Goal: Use online tool/utility: Utilize a website feature to perform a specific function

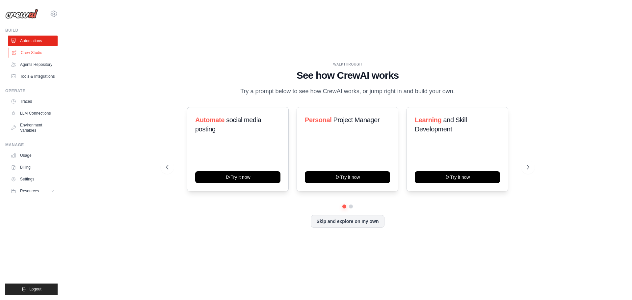
click at [43, 58] on link "Crew Studio" at bounding box center [34, 52] width 50 height 11
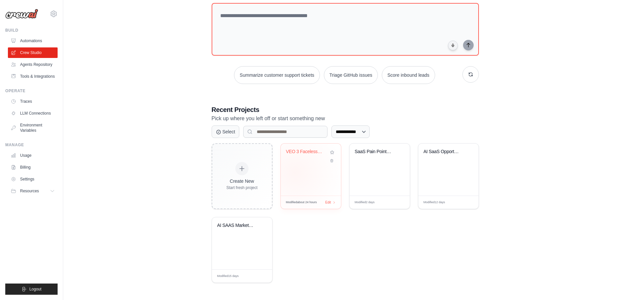
click at [304, 196] on div "VEO 3 Faceless YouTube Video Genera..." at bounding box center [311, 170] width 60 height 52
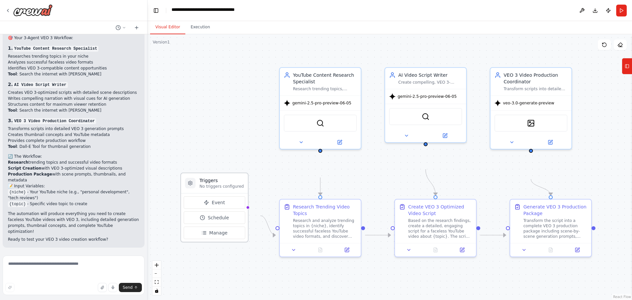
scroll to position [1037, 0]
click at [11, 13] on icon at bounding box center [7, 10] width 5 height 5
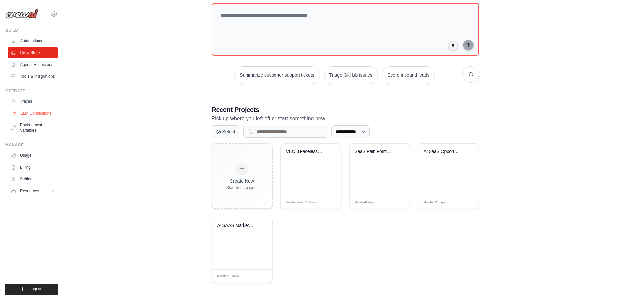
click at [55, 119] on link "LLM Connections" at bounding box center [34, 113] width 50 height 11
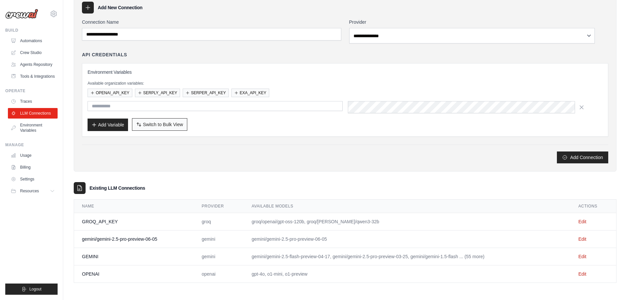
scroll to position [108, 0]
click at [584, 254] on link "Edit" at bounding box center [582, 256] width 8 height 5
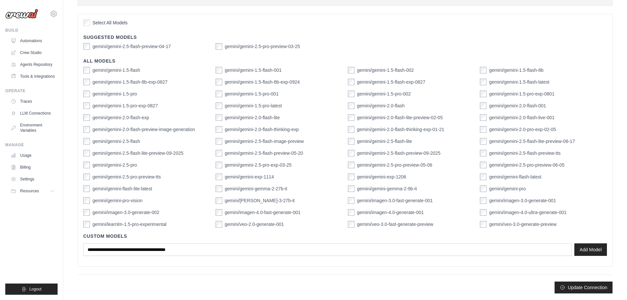
scroll to position [281, 0]
click at [555, 281] on button "Update Connection" at bounding box center [584, 287] width 58 height 12
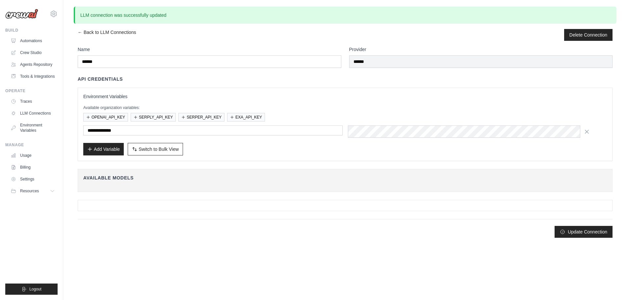
scroll to position [0, 0]
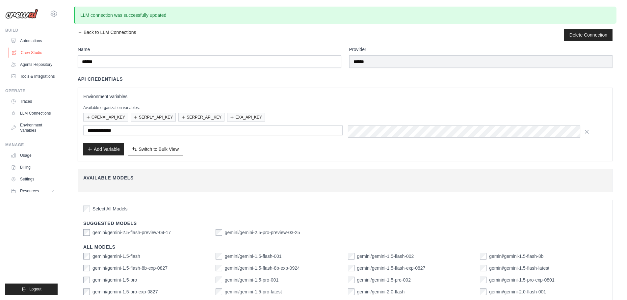
click at [38, 58] on link "Crew Studio" at bounding box center [34, 52] width 50 height 11
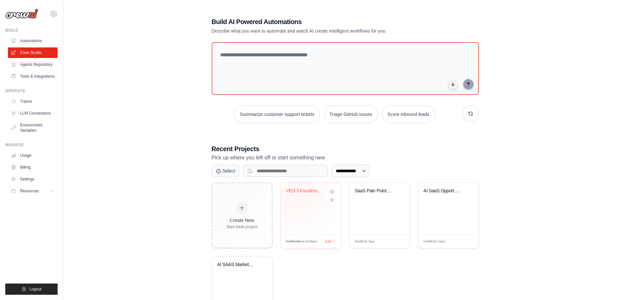
click at [307, 194] on div "VEO 3 Faceless YouTube Video Genera..." at bounding box center [306, 191] width 40 height 6
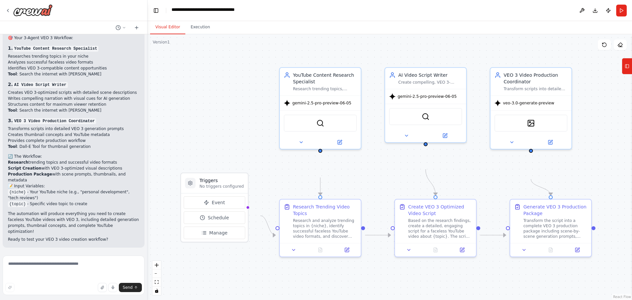
scroll to position [1037, 0]
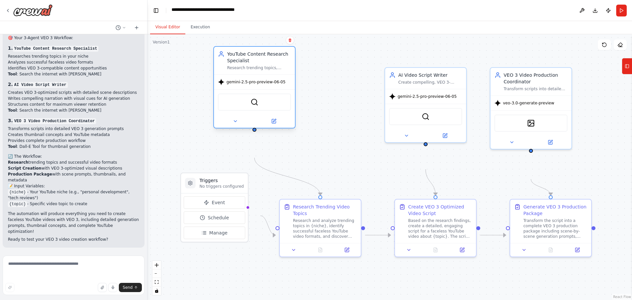
drag, startPoint x: 322, startPoint y: 108, endPoint x: 256, endPoint y: 85, distance: 69.7
click at [256, 74] on div "YouTube Content Research Specialist Research trending topics, analyze successfu…" at bounding box center [254, 61] width 81 height 28
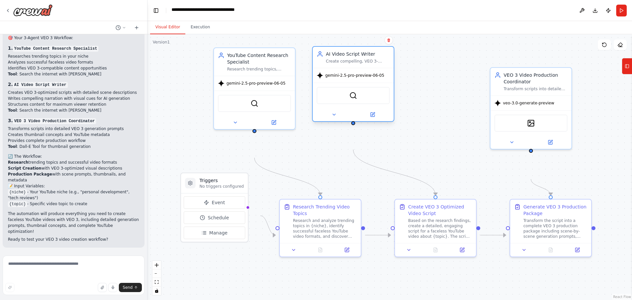
drag, startPoint x: 437, startPoint y: 113, endPoint x: 361, endPoint y: 98, distance: 77.2
click at [361, 78] on span "gemini-2.5-pro-preview-06-05" at bounding box center [354, 75] width 59 height 5
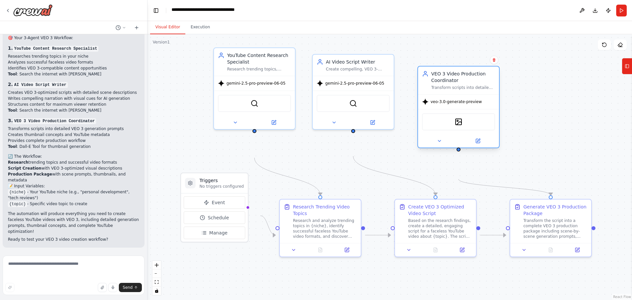
drag, startPoint x: 537, startPoint y: 97, endPoint x: 461, endPoint y: 94, distance: 76.4
click at [461, 84] on div "VEO 3 Video Production Coordinator" at bounding box center [463, 76] width 64 height 13
click at [620, 14] on button "Run" at bounding box center [621, 11] width 11 height 12
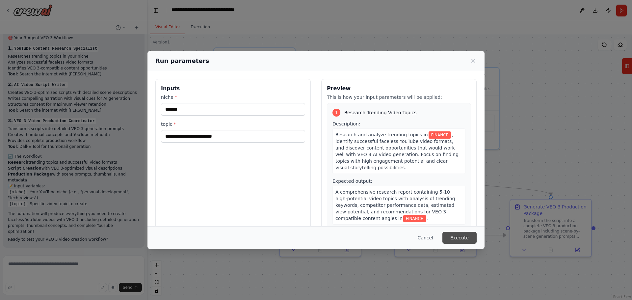
click at [477, 235] on button "Execute" at bounding box center [459, 238] width 34 height 12
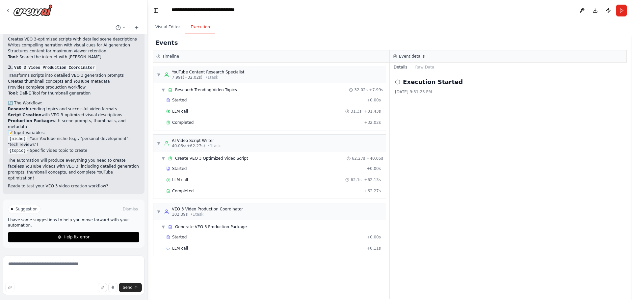
scroll to position [29, 0]
click at [88, 234] on span "Help fix error" at bounding box center [77, 236] width 26 height 5
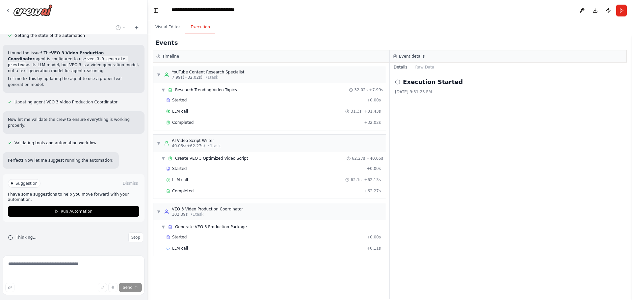
scroll to position [1405, 0]
click at [99, 206] on button "Run Automation" at bounding box center [73, 211] width 131 height 11
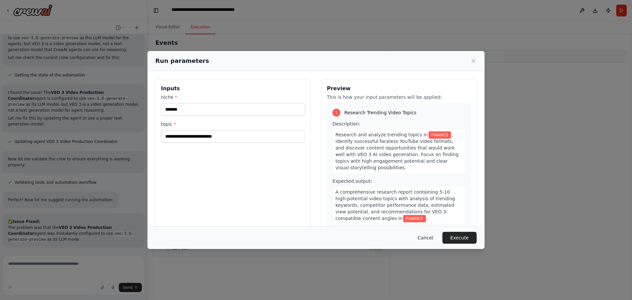
click at [439, 235] on button "Cancel" at bounding box center [426, 238] width 26 height 12
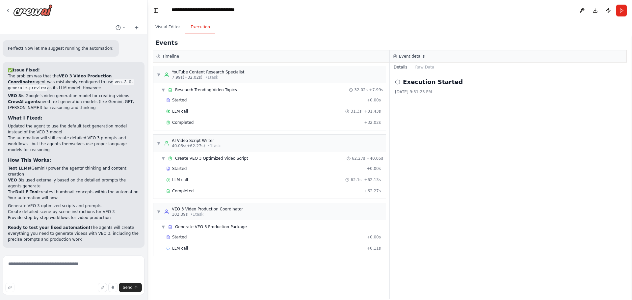
scroll to position [1575, 0]
